Goal: Download file/media

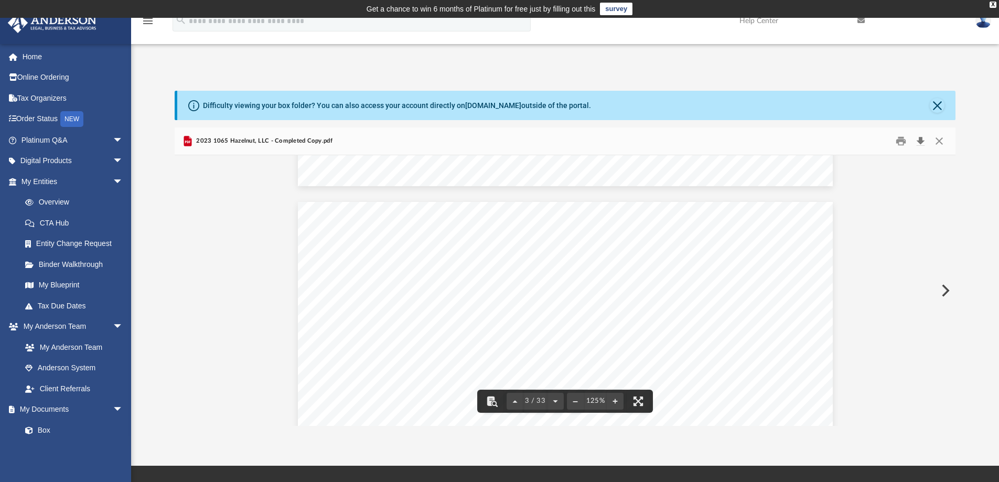
scroll to position [2098, 0]
click at [943, 137] on button "Close" at bounding box center [939, 141] width 19 height 16
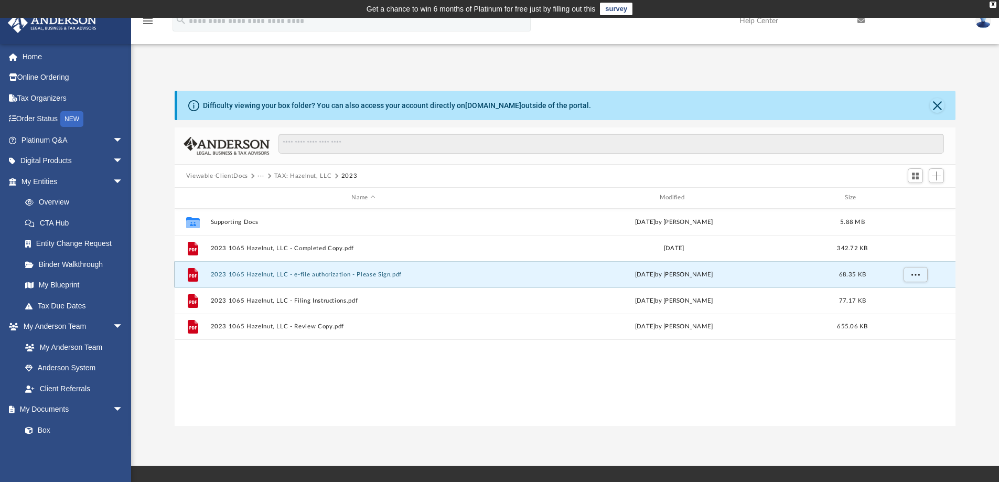
click at [299, 273] on button "2023 1065 Hazelnut, LLC - e-file authorization - Please Sign.pdf" at bounding box center [363, 274] width 306 height 7
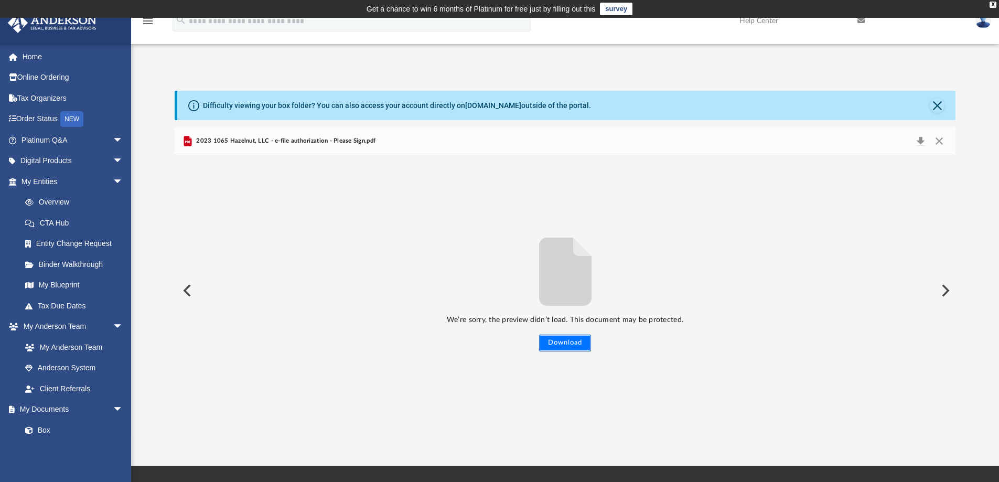
click at [570, 345] on button "Download" at bounding box center [565, 343] width 52 height 17
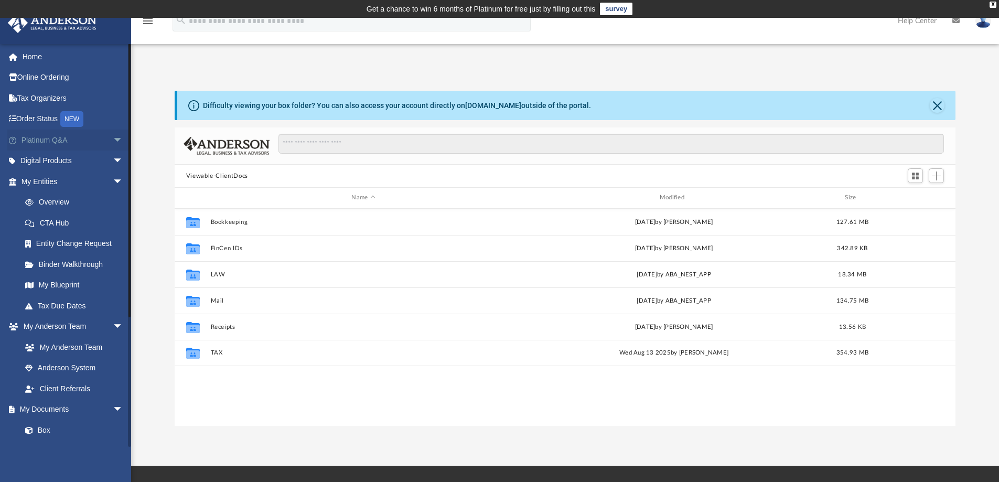
scroll to position [231, 773]
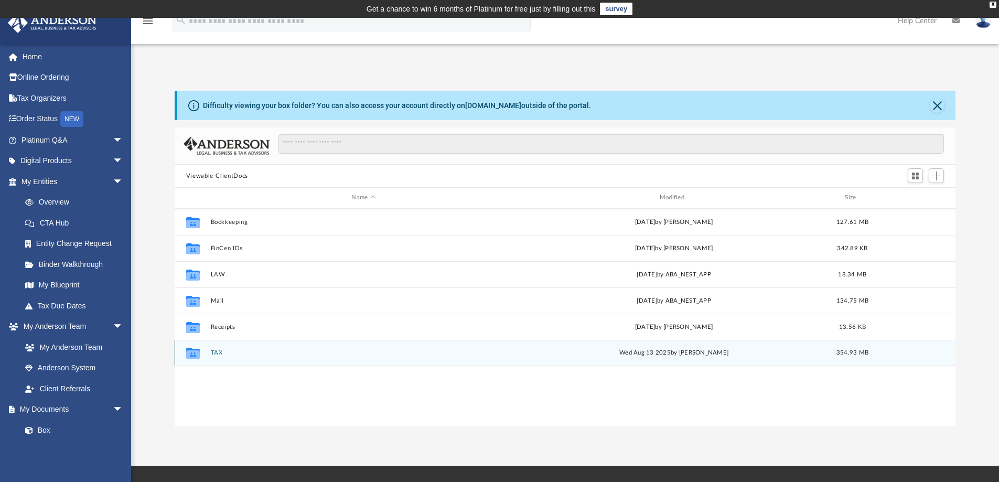
click at [216, 351] on button "TAX" at bounding box center [363, 352] width 306 height 7
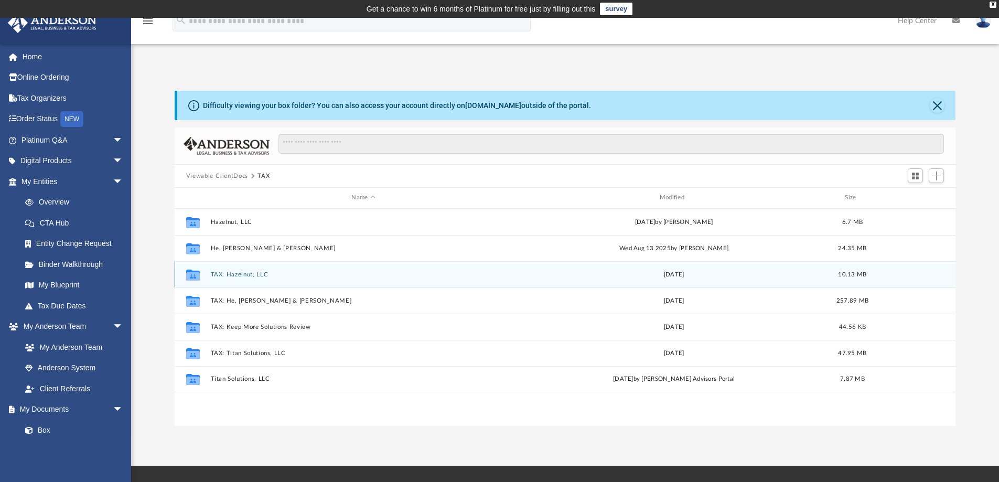
click at [246, 273] on button "TAX: Hazelnut, LLC" at bounding box center [363, 274] width 306 height 7
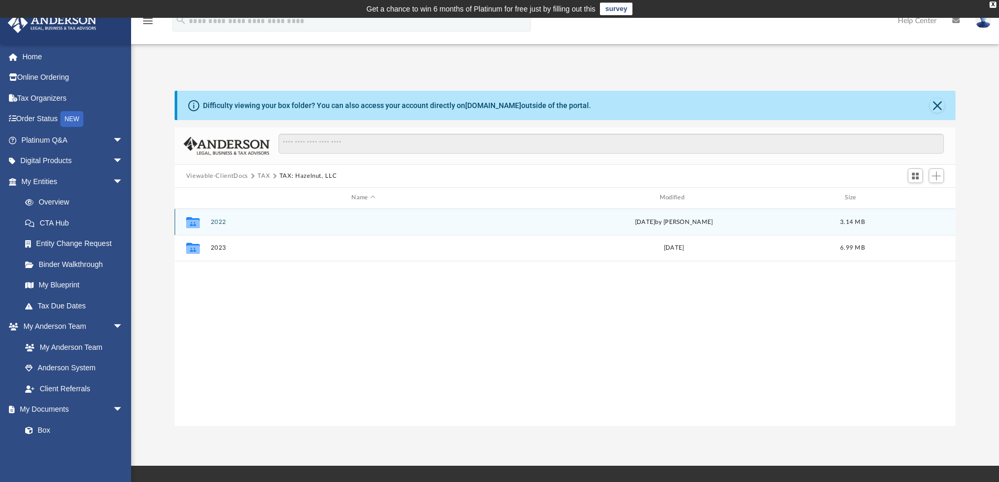
click at [217, 223] on button "2022" at bounding box center [363, 222] width 306 height 7
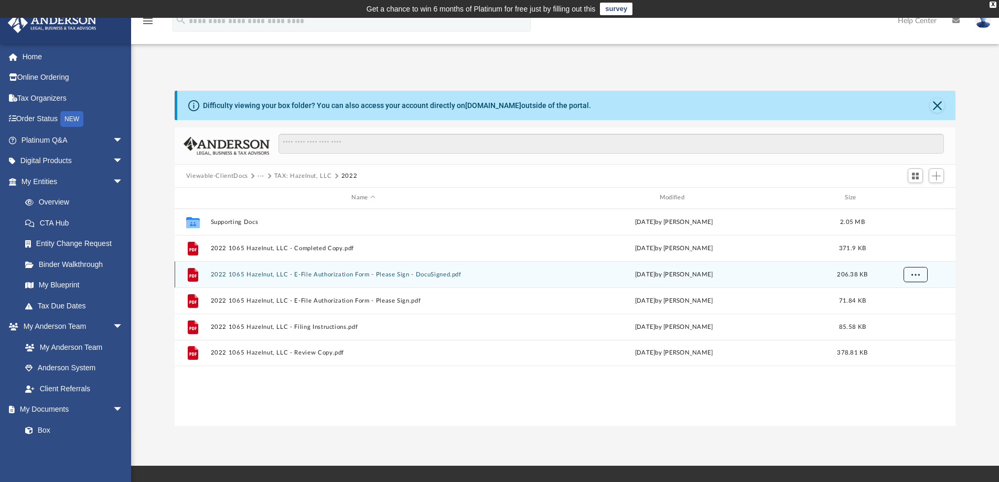
click at [908, 271] on button "More options" at bounding box center [915, 274] width 24 height 16
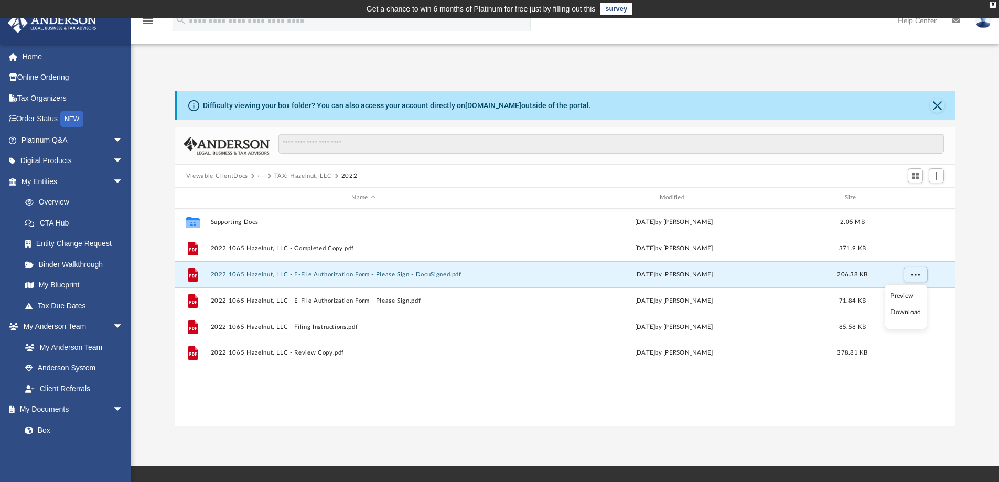
click at [907, 309] on li "Download" at bounding box center [905, 312] width 30 height 11
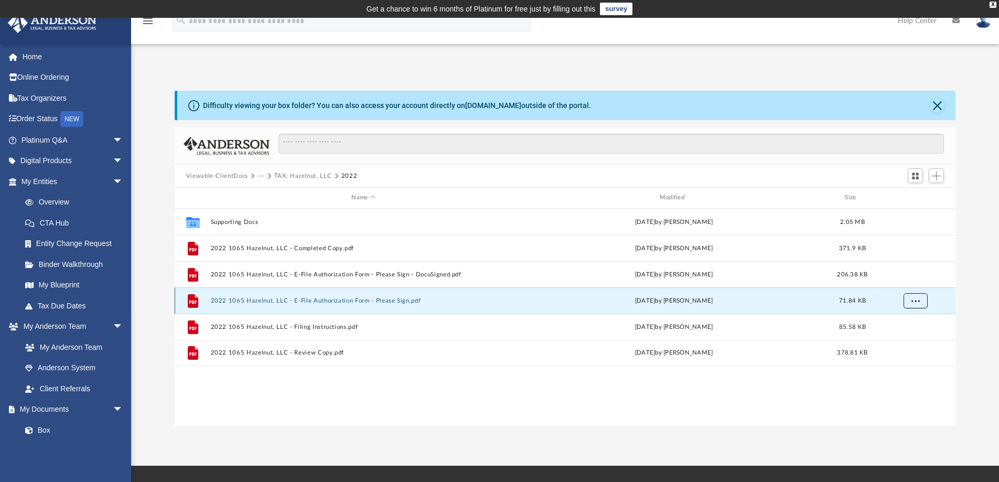
click at [912, 302] on span "More options" at bounding box center [915, 300] width 8 height 6
click at [901, 339] on li "Download" at bounding box center [905, 338] width 30 height 11
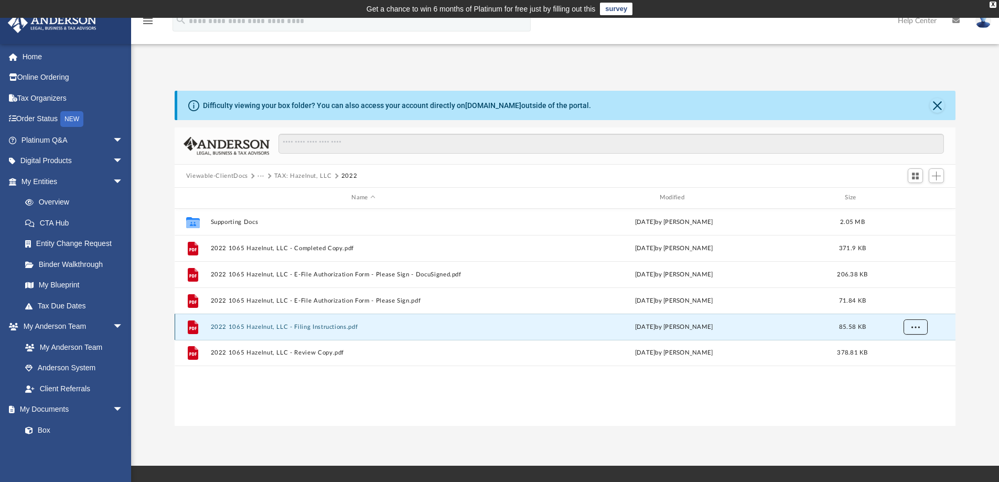
click at [916, 330] on button "More options" at bounding box center [915, 327] width 24 height 16
click at [901, 365] on li "Download" at bounding box center [905, 364] width 30 height 11
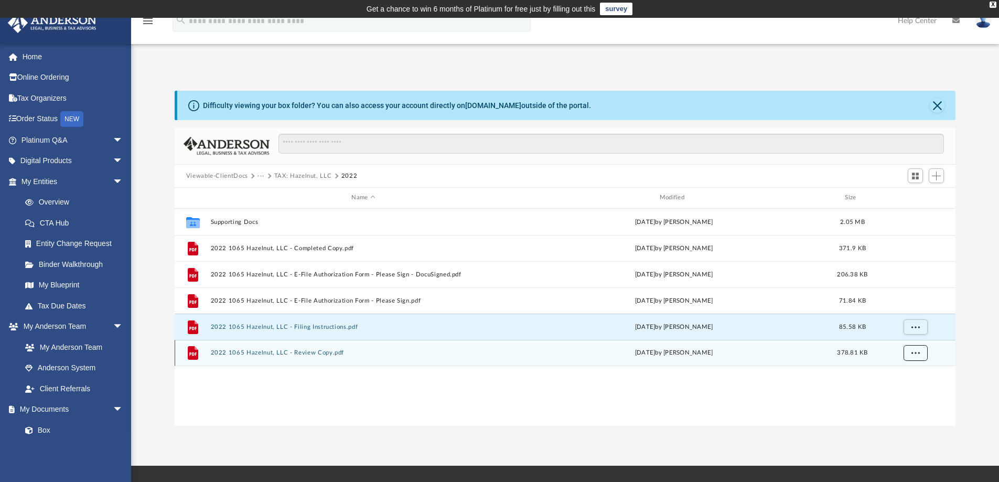
click at [916, 355] on span "More options" at bounding box center [915, 353] width 8 height 6
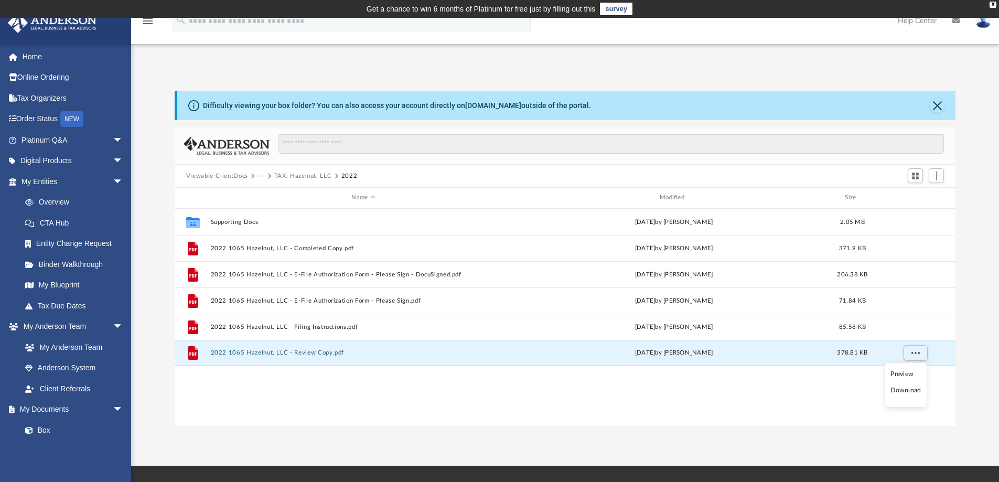
click at [900, 389] on li "Download" at bounding box center [905, 390] width 30 height 11
click at [292, 175] on button "TAX: Hazelnut, LLC" at bounding box center [303, 175] width 58 height 9
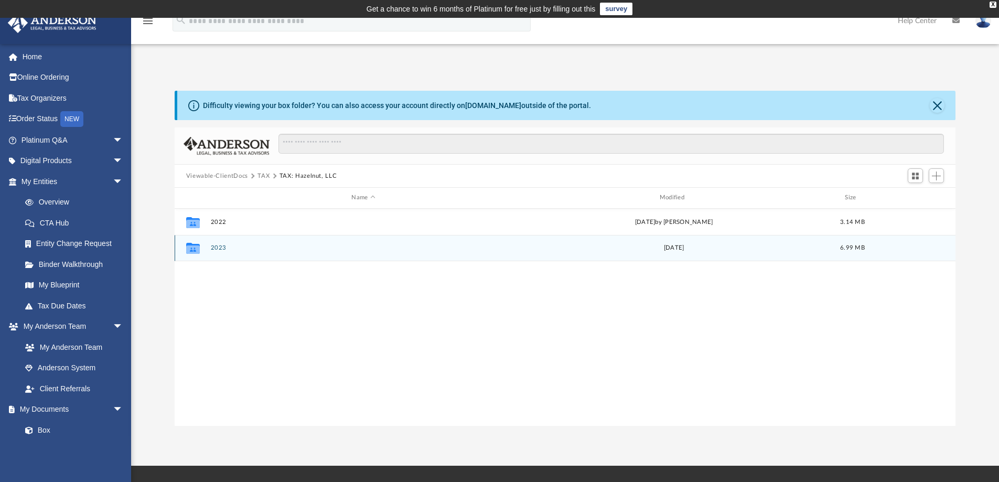
click at [217, 248] on button "2023" at bounding box center [363, 247] width 306 height 7
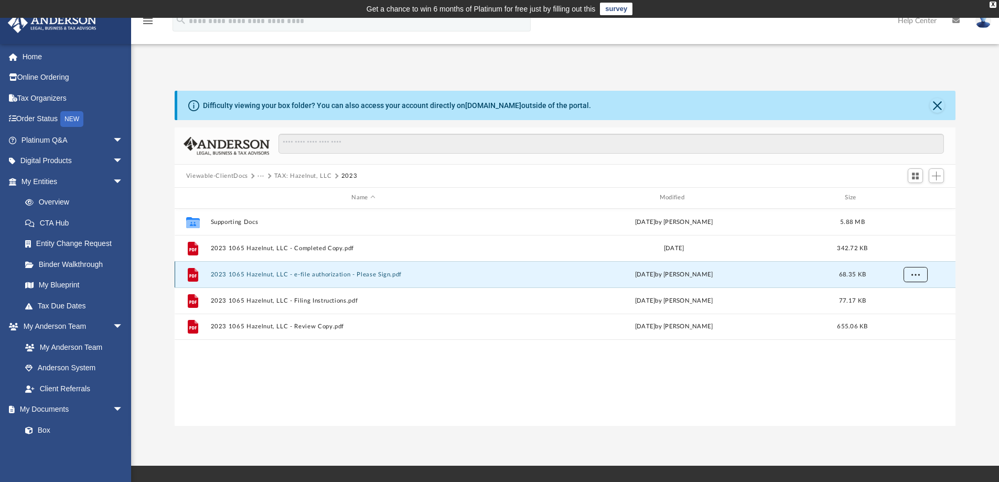
click at [921, 274] on button "More options" at bounding box center [915, 274] width 24 height 16
click at [911, 313] on li "Download" at bounding box center [905, 312] width 30 height 11
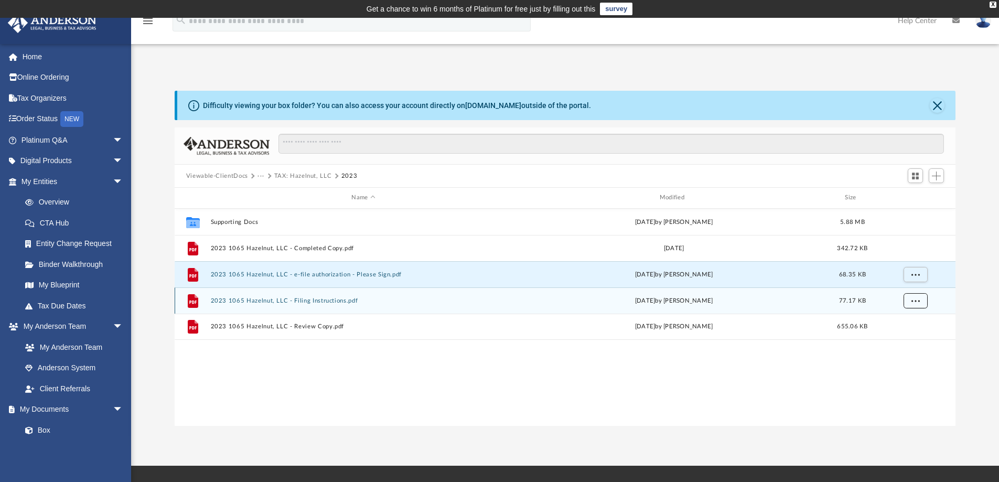
click at [921, 300] on button "More options" at bounding box center [915, 301] width 24 height 16
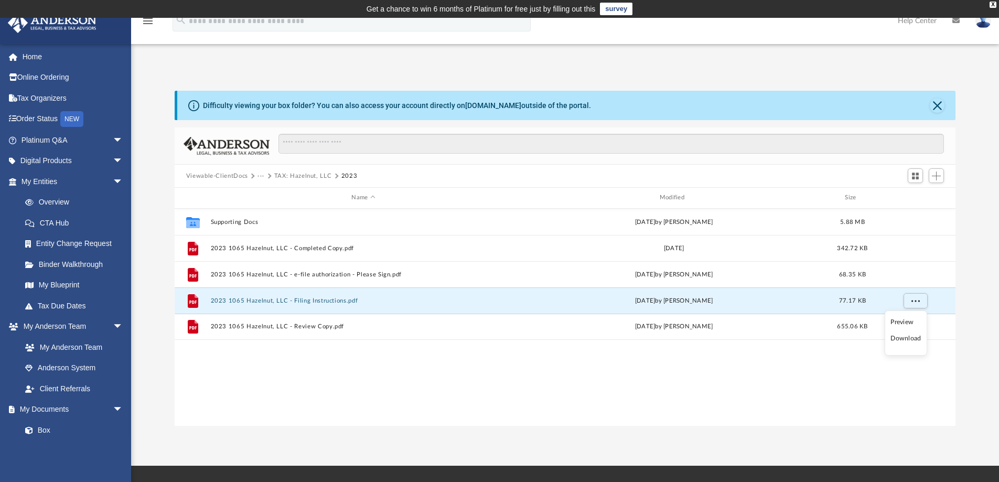
click at [911, 340] on li "Download" at bounding box center [905, 338] width 30 height 11
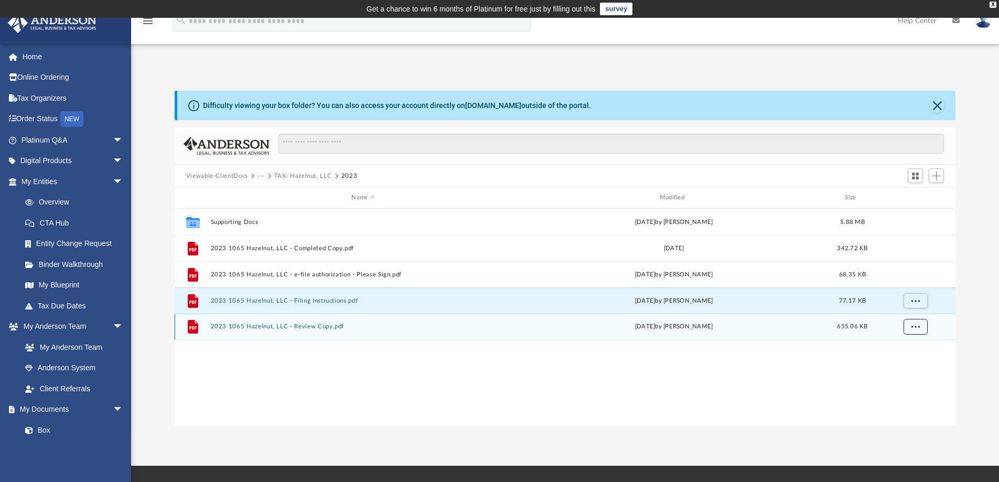
click at [917, 328] on span "More options" at bounding box center [915, 327] width 8 height 6
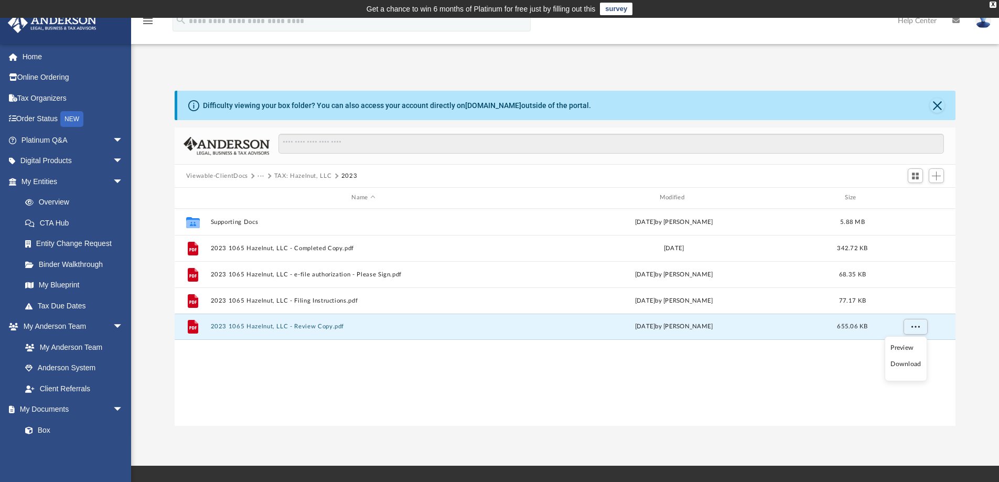
click at [911, 363] on li "Download" at bounding box center [905, 364] width 30 height 11
click at [612, 455] on div "App shiqihe86@hotmail.com Sign Out shiqihe86@hotmail.com Home Online Ordering T…" at bounding box center [499, 242] width 999 height 448
